Goal: Task Accomplishment & Management: Use online tool/utility

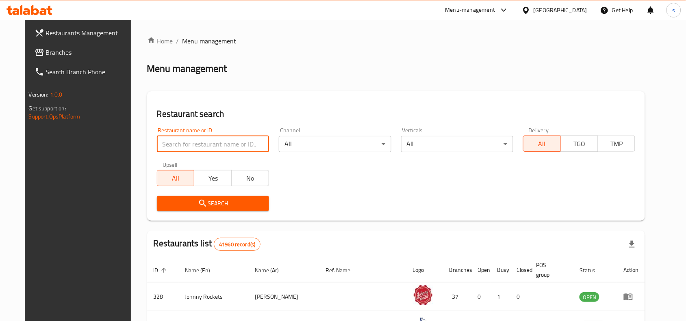
click at [157, 138] on input "search" at bounding box center [213, 144] width 112 height 16
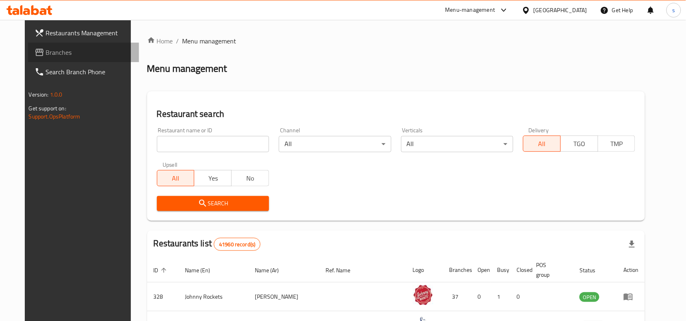
click at [28, 43] on link "Branches" at bounding box center [83, 52] width 111 height 19
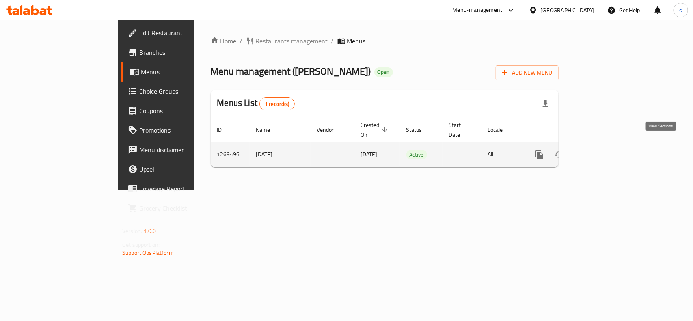
click at [603, 150] on icon "enhanced table" at bounding box center [598, 155] width 10 height 10
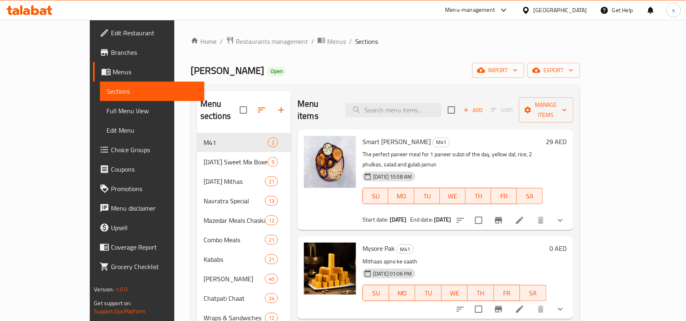
click at [466, 49] on div "Home / Restaurants management / Menus / Sections Chatori Gali Open import expor…" at bounding box center [384, 284] width 389 height 496
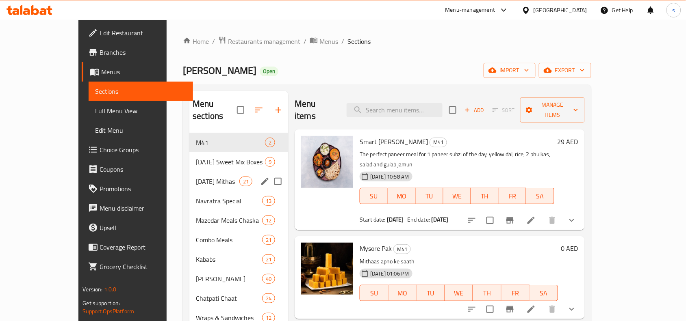
scroll to position [51, 0]
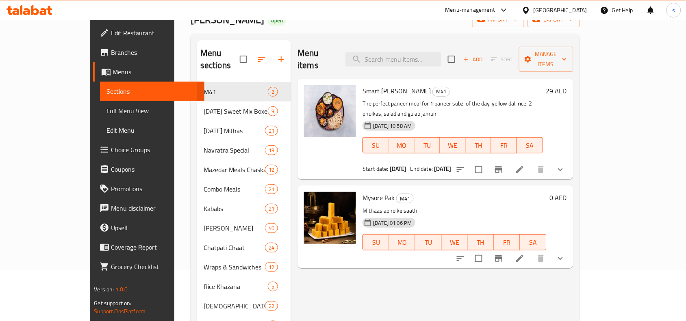
click at [111, 147] on span "Choice Groups" at bounding box center [154, 150] width 87 height 10
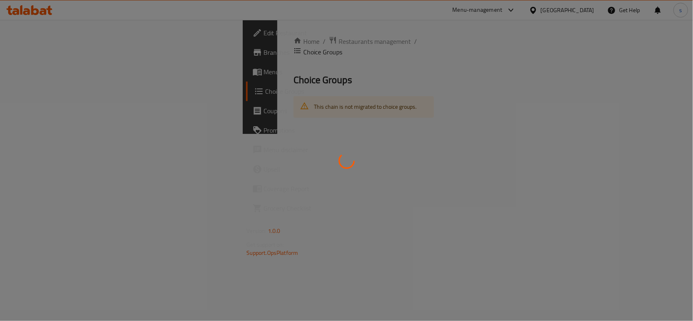
click at [443, 51] on div at bounding box center [346, 160] width 693 height 321
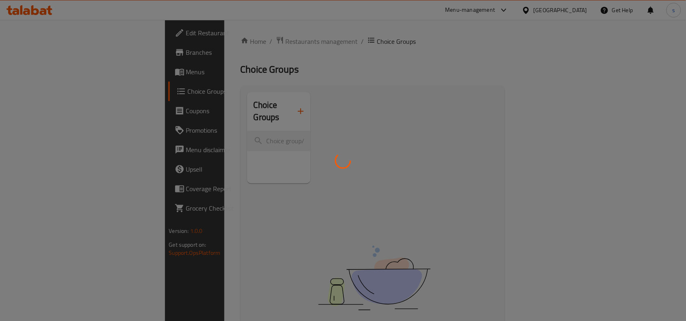
click at [411, 55] on div at bounding box center [343, 160] width 686 height 321
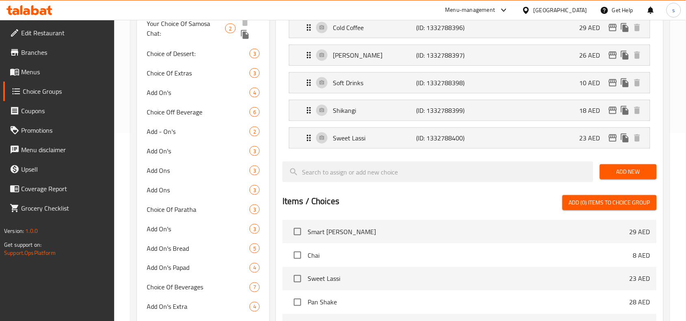
scroll to position [203, 0]
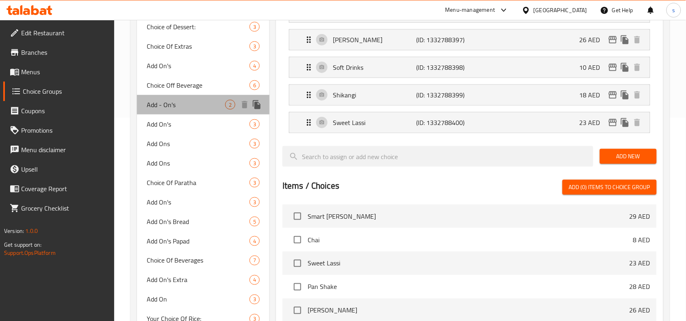
click at [161, 106] on span "Add - On's" at bounding box center [186, 105] width 78 height 10
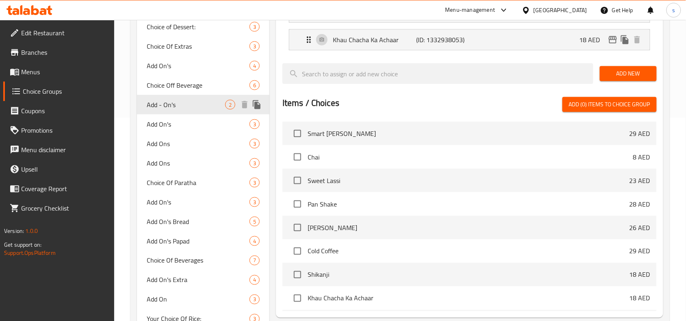
type input "Add - On's"
type input "الإضافات"
type input "2"
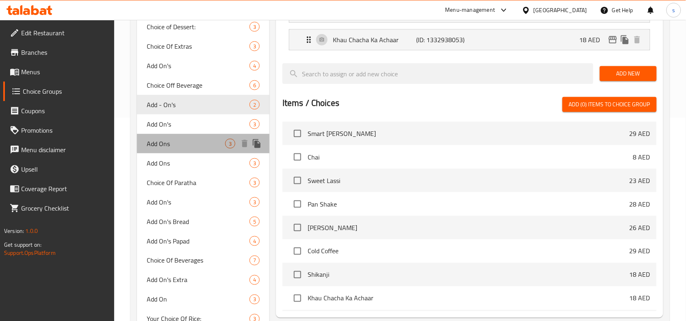
click at [160, 139] on span "Add Ons" at bounding box center [186, 144] width 78 height 10
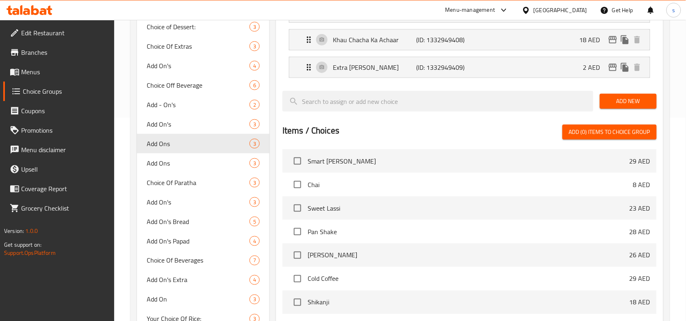
type input "Add Ons"
type input "إضافات"
type input "3"
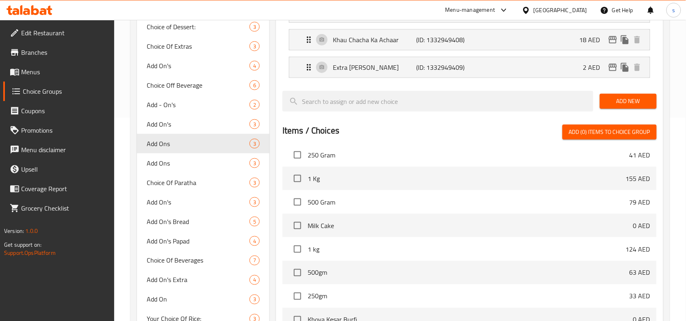
scroll to position [2386, 0]
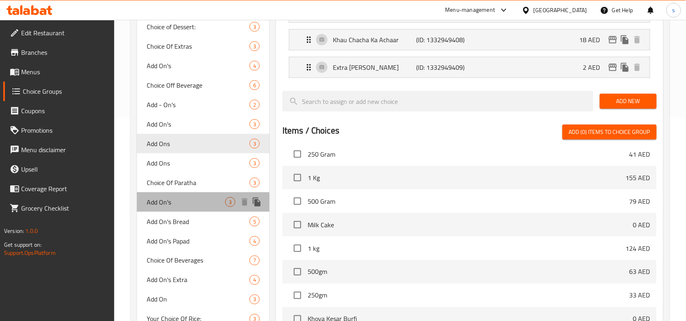
click at [160, 202] on span "Add On's" at bounding box center [186, 202] width 78 height 10
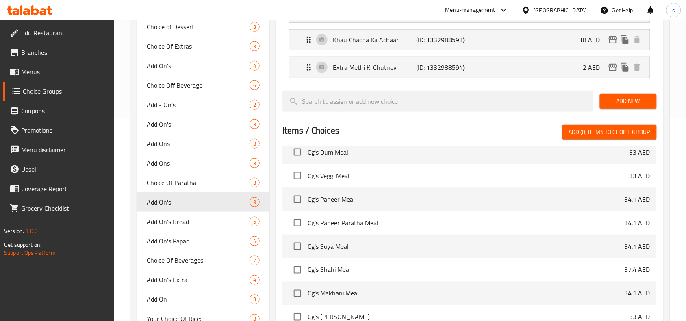
scroll to position [4772, 0]
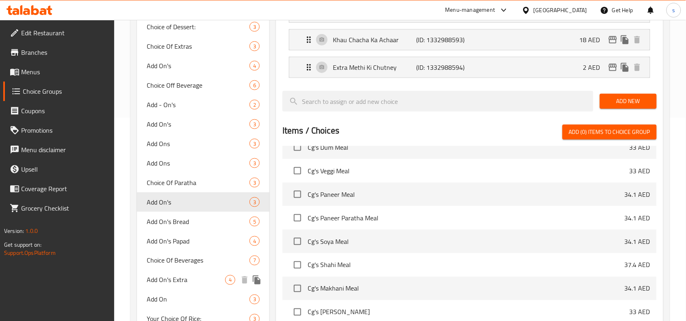
click at [160, 275] on span "Add On's Extra" at bounding box center [186, 280] width 78 height 10
type input "Add On's Extra"
type input "1"
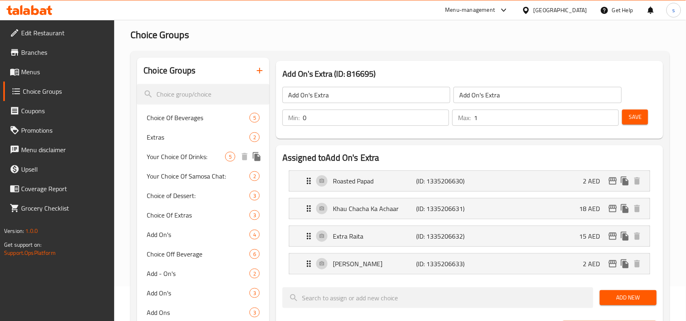
scroll to position [51, 0]
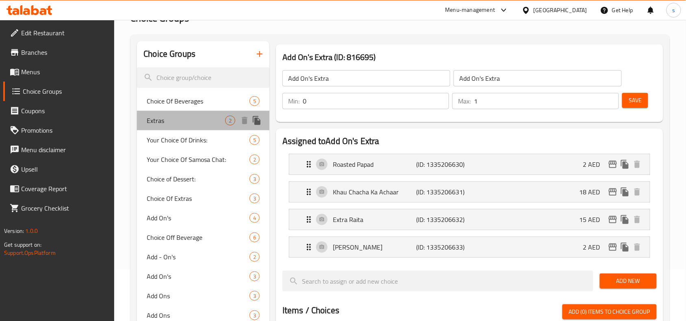
click at [155, 120] on span "Extras" at bounding box center [186, 121] width 78 height 10
type input "Extras"
type input "إضافات"
type input "2"
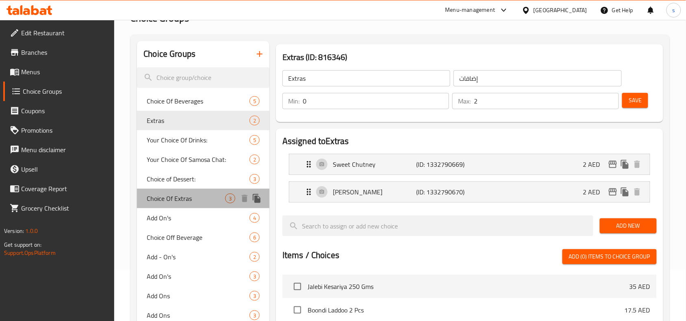
click at [179, 201] on span "Choice Of Extras" at bounding box center [186, 199] width 78 height 10
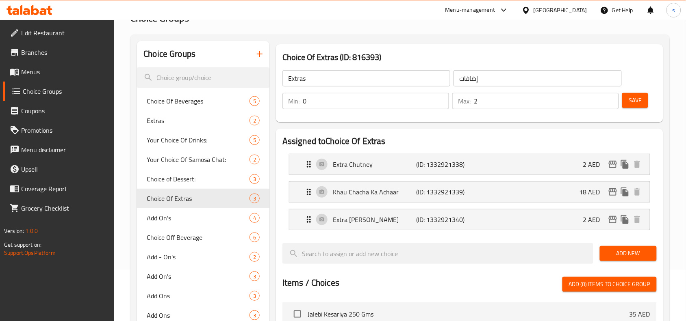
type input "Choice Of Extras"
type input "اختيار الإضافات"
type input "3"
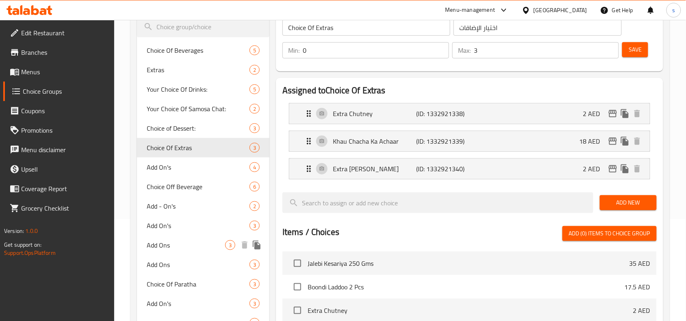
scroll to position [153, 0]
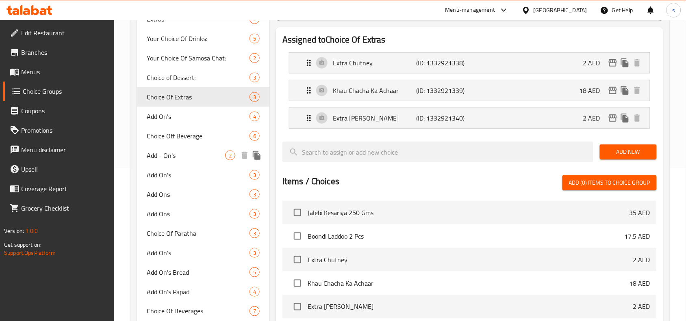
click at [165, 155] on span "Add - On's" at bounding box center [186, 156] width 78 height 10
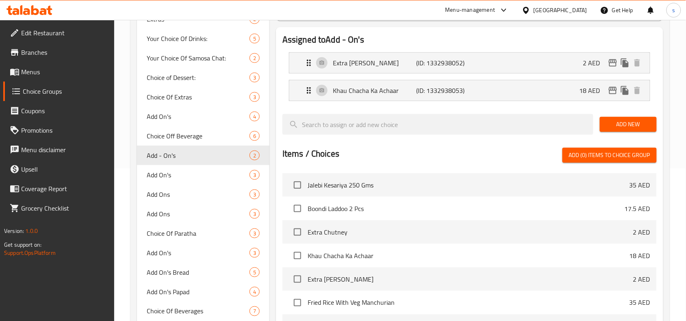
type input "Add - On's"
type input "الإضافات"
type input "2"
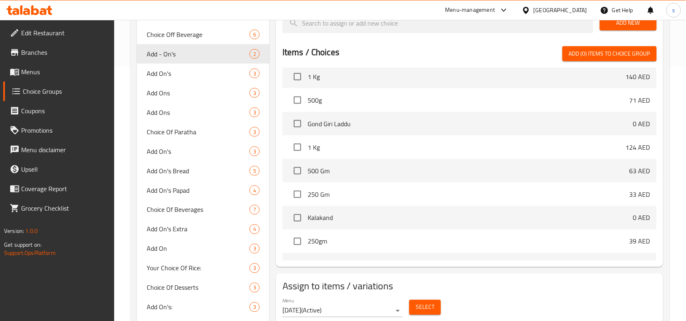
scroll to position [2589, 0]
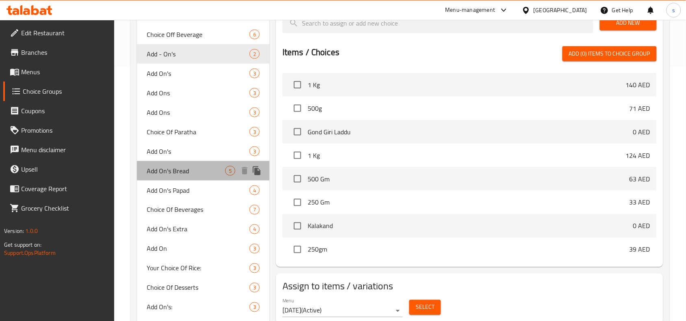
click at [175, 171] on span "Add On's Bread" at bounding box center [186, 171] width 78 height 10
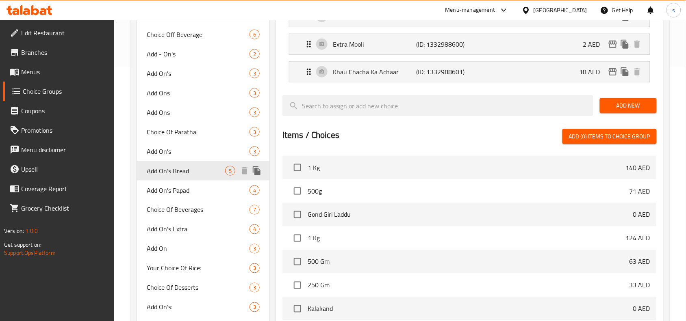
type input "Add On's Bread"
type input "إضافة على الخبز"
type input "1"
click at [155, 152] on span "Add On's" at bounding box center [186, 152] width 78 height 10
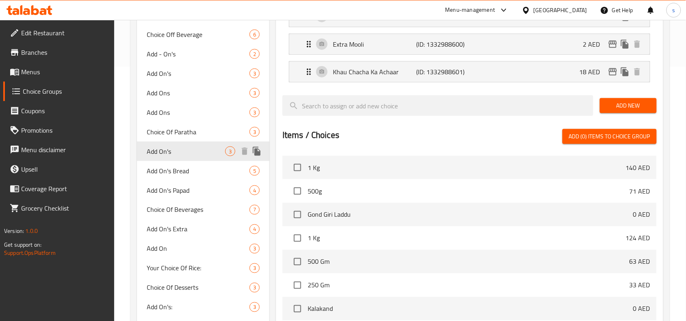
type input "Add On's"
type input "إضافات"
type input "3"
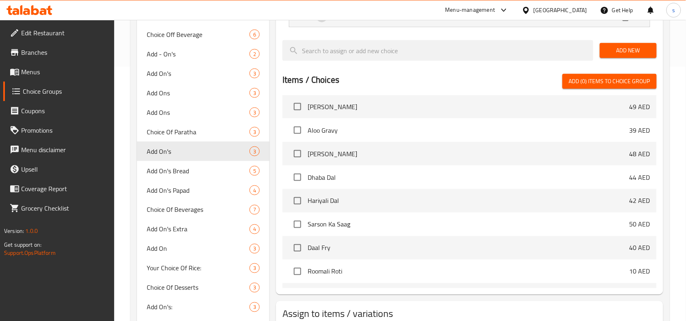
scroll to position [5990, 0]
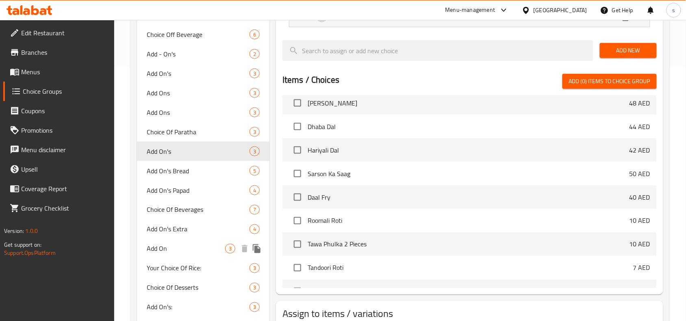
click at [149, 249] on span "Add On" at bounding box center [186, 249] width 78 height 10
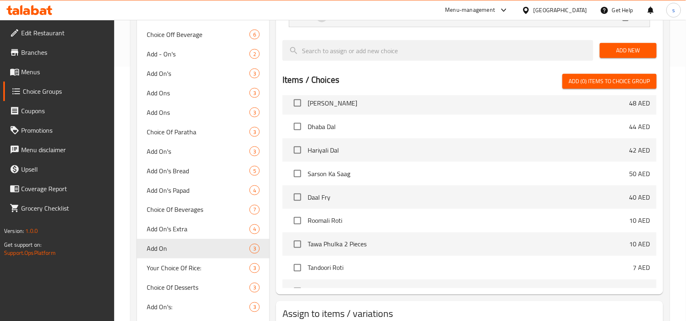
type input "Add On"
type input "أضف على"
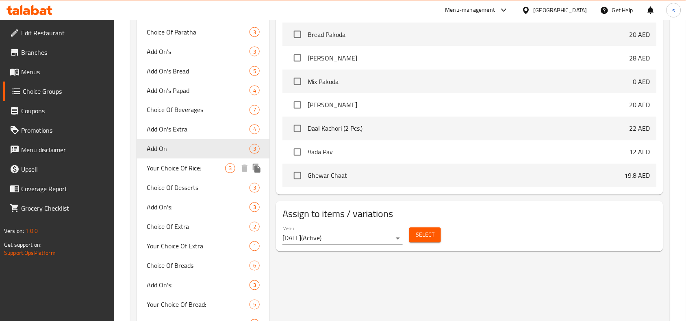
scroll to position [356, 0]
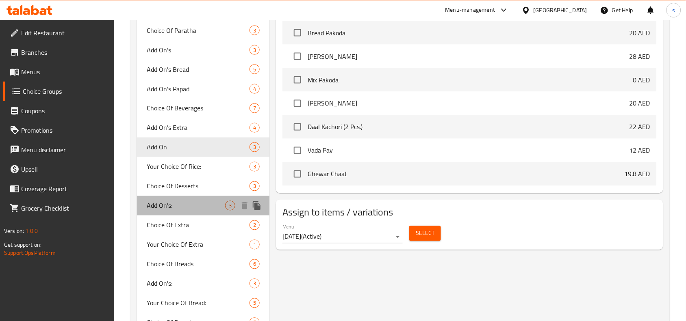
click at [177, 201] on span "Add On's:" at bounding box center [186, 206] width 78 height 10
type input "Add On's:"
type input "الإضافات:"
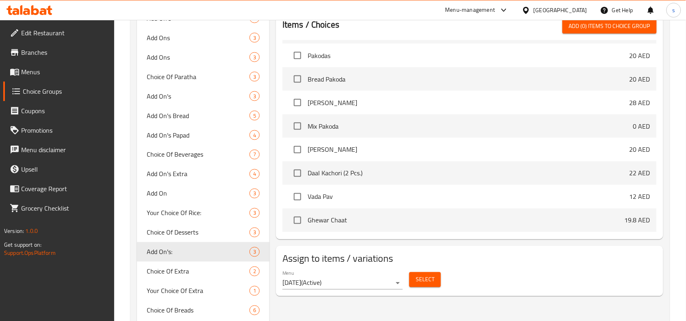
scroll to position [305, 0]
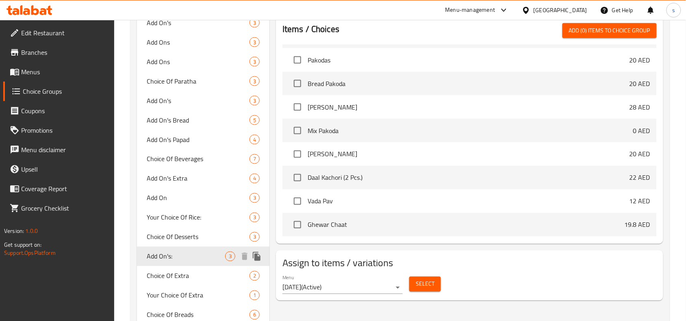
click at [167, 253] on span "Add On's:" at bounding box center [186, 257] width 78 height 10
